Goal: Obtain resource: Download file/media

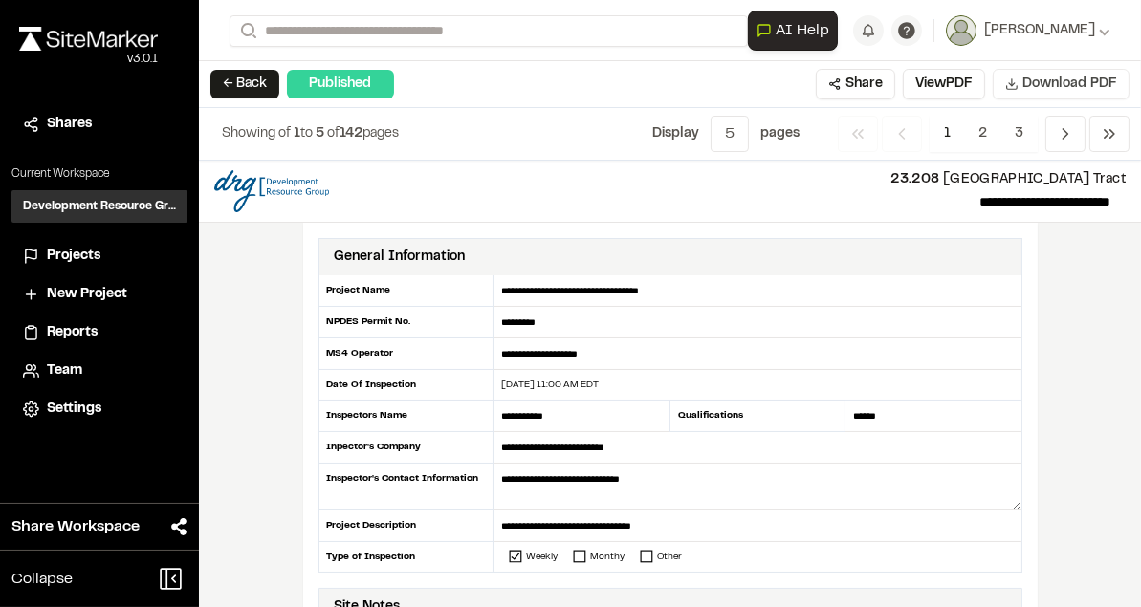
click at [1065, 85] on span "Download PDF" at bounding box center [1069, 84] width 95 height 21
click at [1055, 85] on span "Download PDF" at bounding box center [1069, 84] width 95 height 21
click at [1041, 82] on span "Download PDF" at bounding box center [1069, 84] width 95 height 21
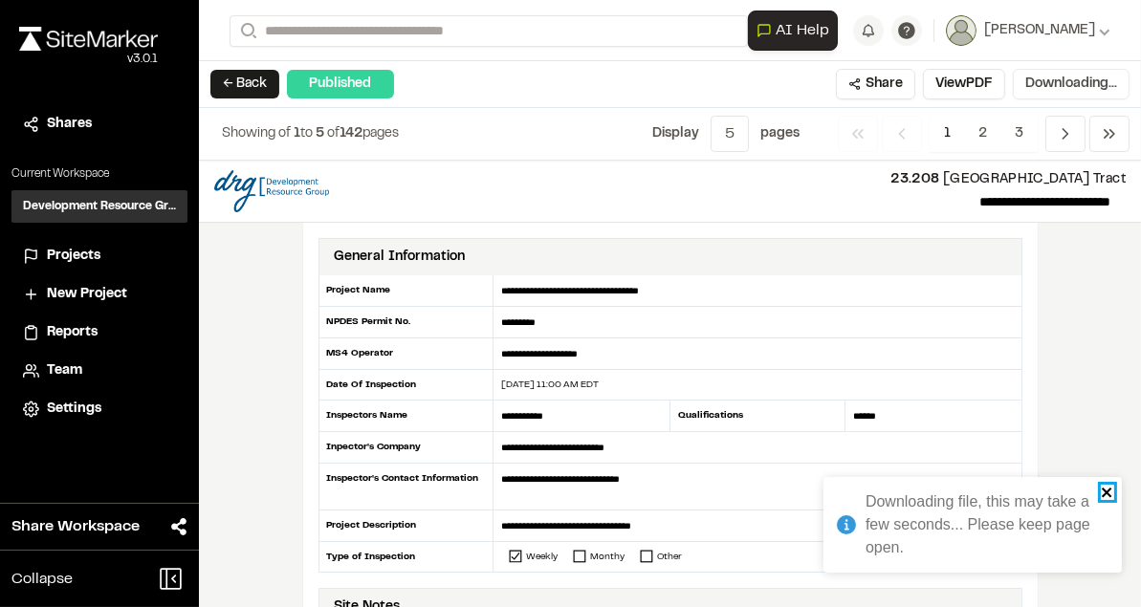
click at [1105, 493] on icon "close" at bounding box center [1107, 493] width 10 height 10
